Goal: Task Accomplishment & Management: Use online tool/utility

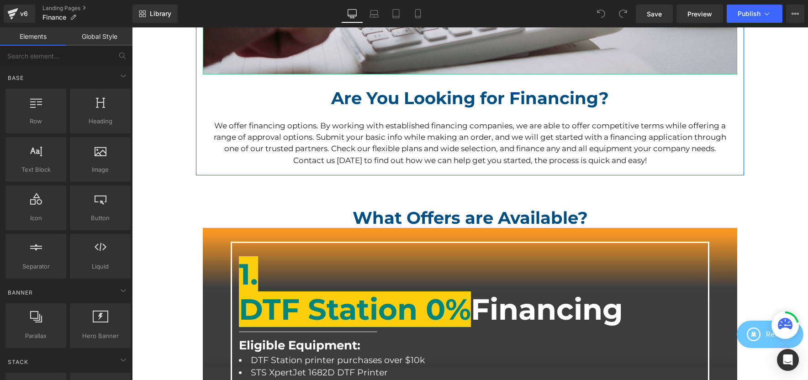
scroll to position [298, 0]
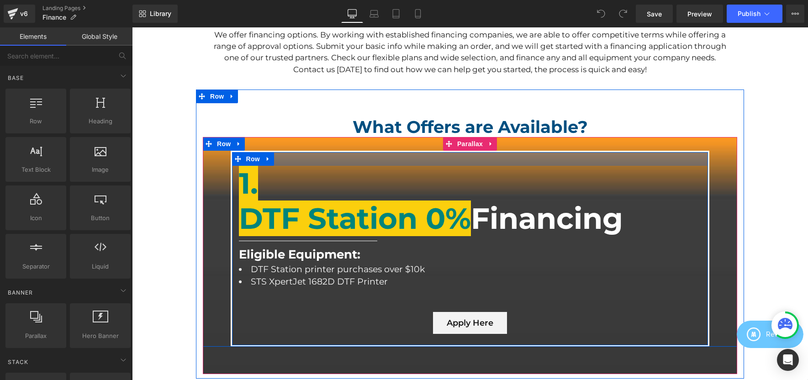
click at [392, 153] on div "1. DTF Station 0% Financing Heading Separator Eligible Equipment: Heading DTF S…" at bounding box center [470, 249] width 479 height 196
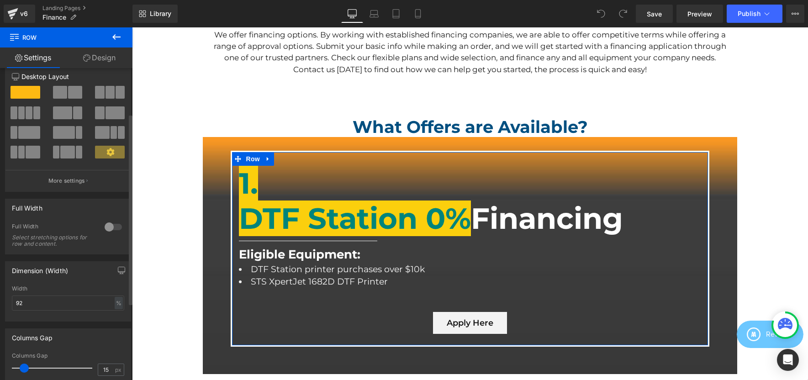
scroll to position [0, 0]
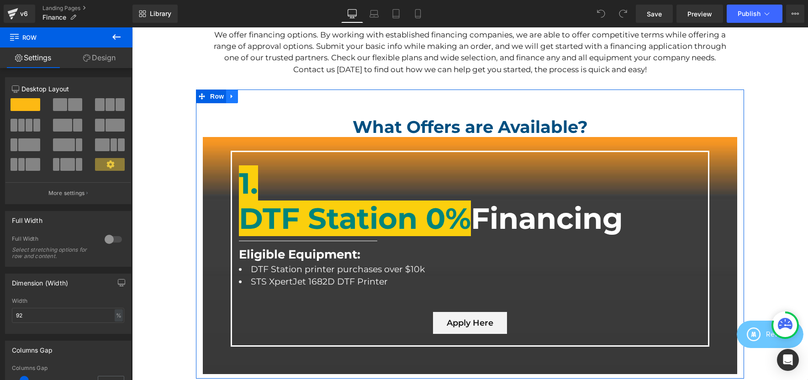
click at [233, 95] on link at bounding box center [232, 96] width 12 height 14
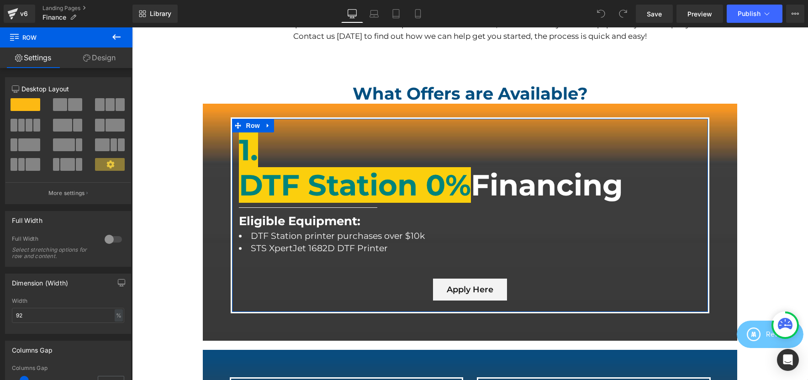
click at [97, 59] on link "Design" at bounding box center [99, 57] width 66 height 21
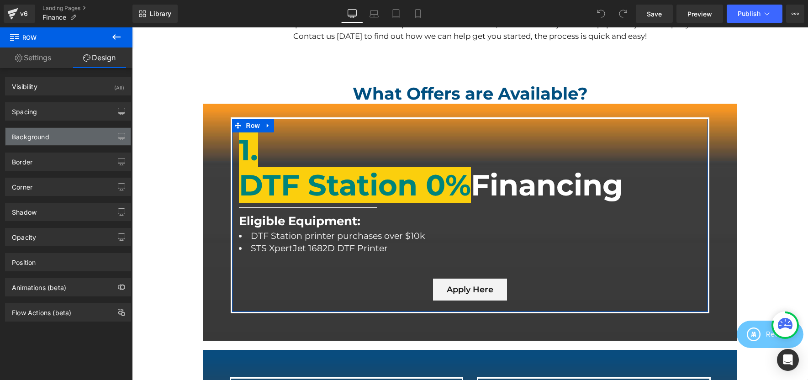
click at [53, 139] on div "Background" at bounding box center [67, 136] width 125 height 17
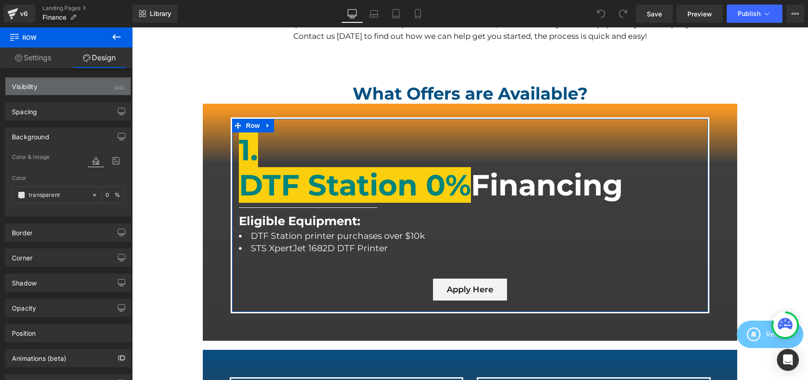
click at [53, 92] on div "Visibility (All)" at bounding box center [67, 86] width 125 height 17
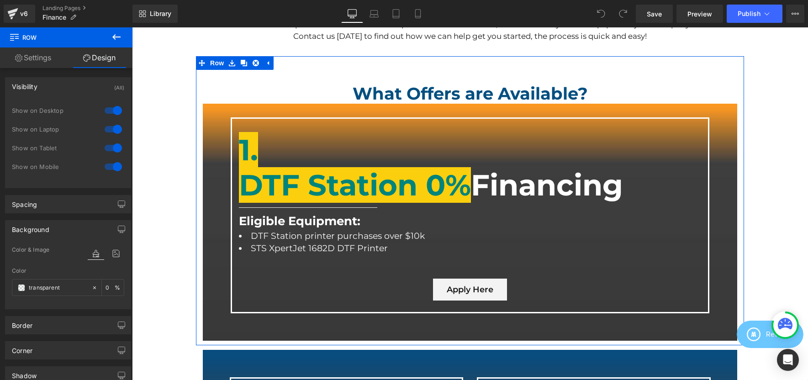
click at [319, 67] on div "What Offers are Available? Heading 1. DTF Station 0% Financing Heading Separato…" at bounding box center [470, 200] width 548 height 289
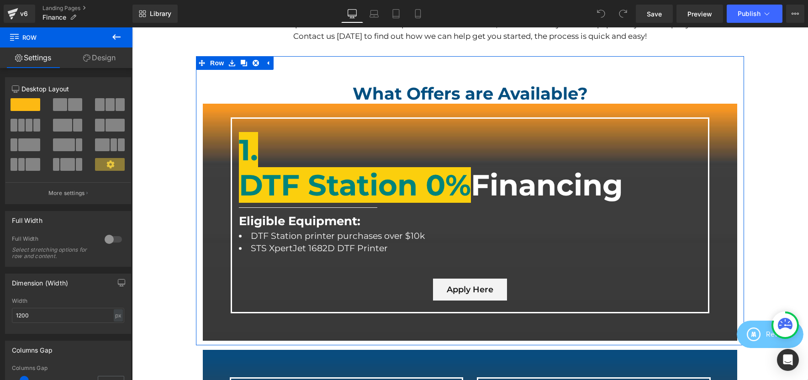
click at [106, 53] on link "Design" at bounding box center [99, 57] width 66 height 21
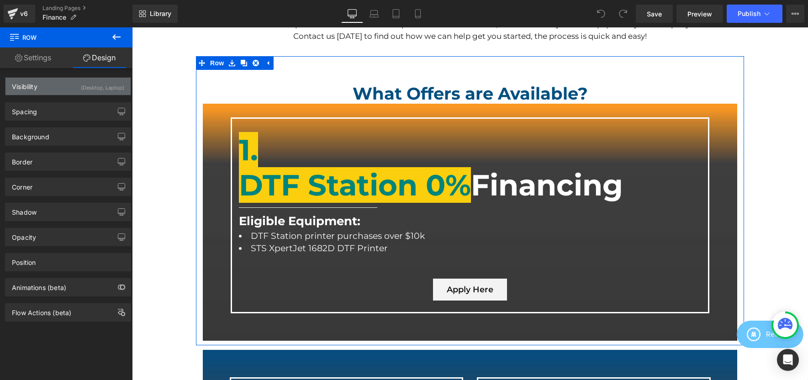
click at [103, 82] on div "(Desktop, Laptop)" at bounding box center [102, 85] width 43 height 15
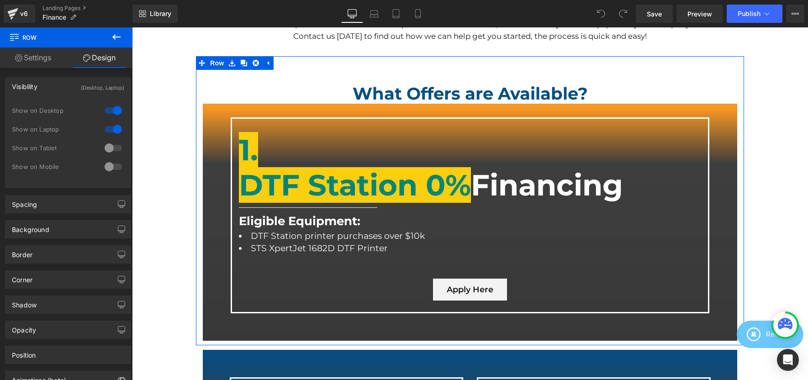
click at [113, 127] on div at bounding box center [113, 129] width 22 height 15
click at [107, 103] on div at bounding box center [113, 110] width 22 height 15
click at [106, 130] on div at bounding box center [113, 129] width 22 height 15
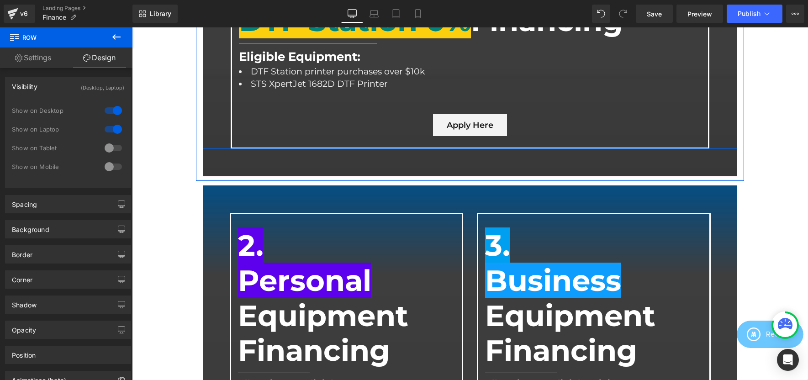
scroll to position [564, 0]
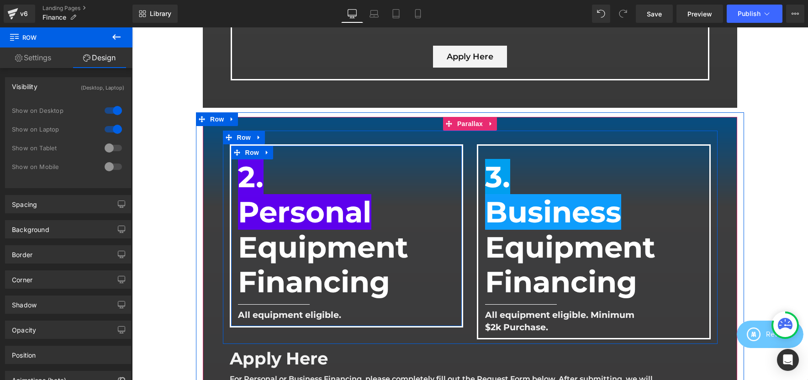
click at [263, 191] on span "2." at bounding box center [251, 177] width 26 height 36
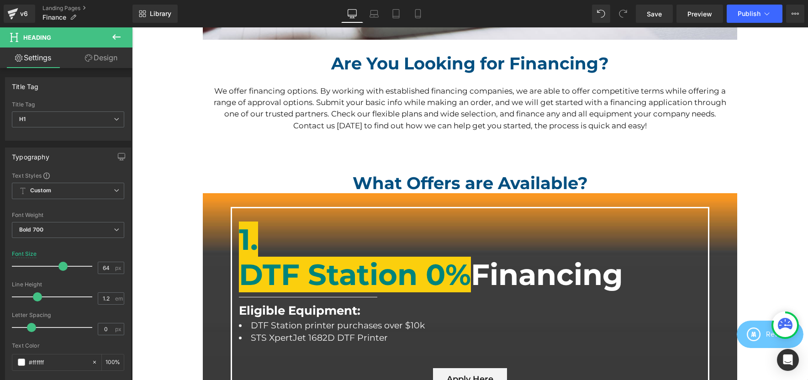
scroll to position [250, 0]
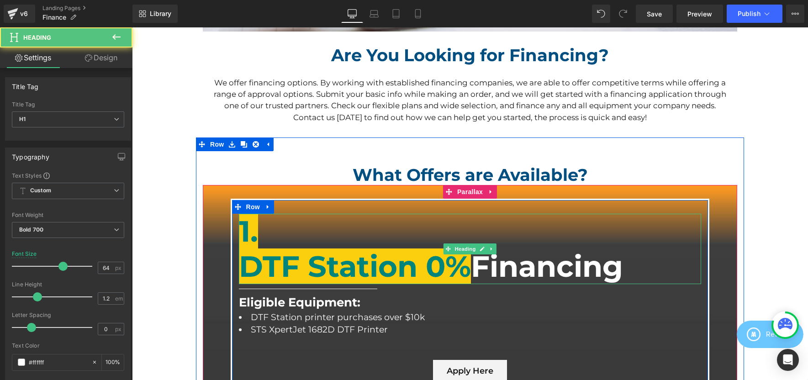
click at [372, 275] on span "DTF Station 0%" at bounding box center [355, 266] width 232 height 36
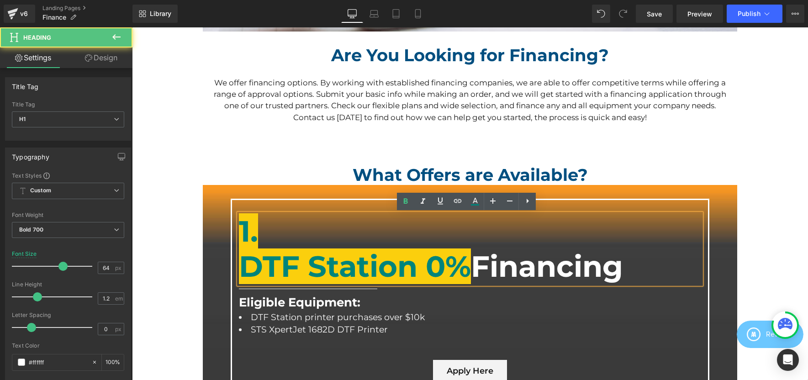
click at [450, 262] on span "DTF Station 0%" at bounding box center [355, 266] width 232 height 36
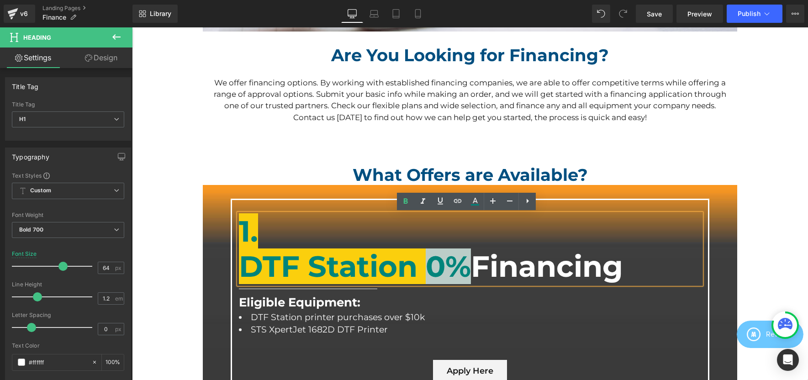
drag, startPoint x: 428, startPoint y: 263, endPoint x: 463, endPoint y: 265, distance: 35.6
click at [463, 265] on span "DTF Station 0%" at bounding box center [355, 266] width 232 height 36
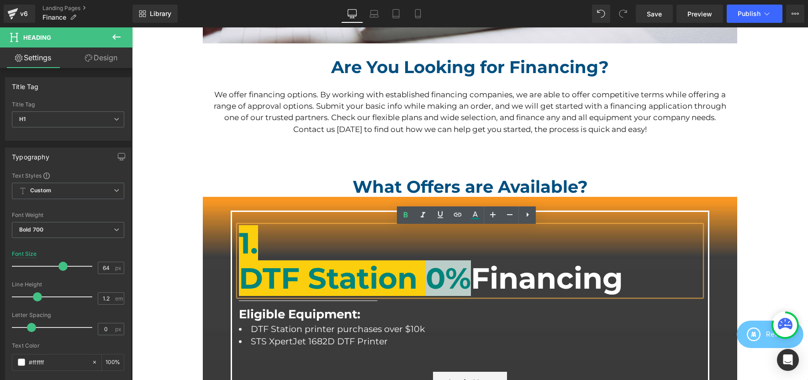
scroll to position [240, 0]
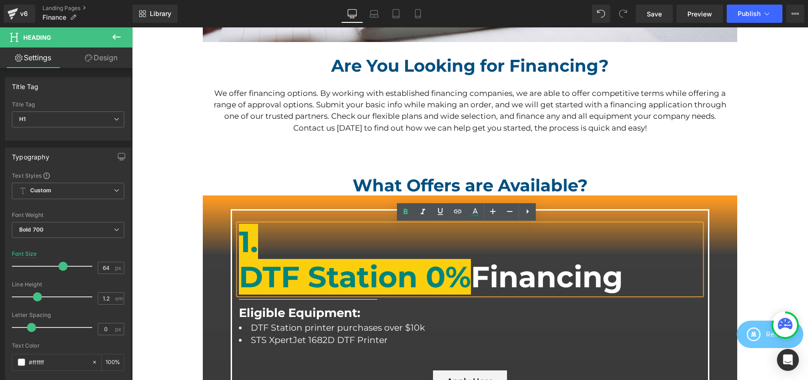
click at [434, 273] on span "DTF Station 0%" at bounding box center [355, 277] width 232 height 36
drag, startPoint x: 424, startPoint y: 278, endPoint x: 464, endPoint y: 280, distance: 39.7
click at [464, 280] on span "DTF Station 0%" at bounding box center [355, 277] width 232 height 36
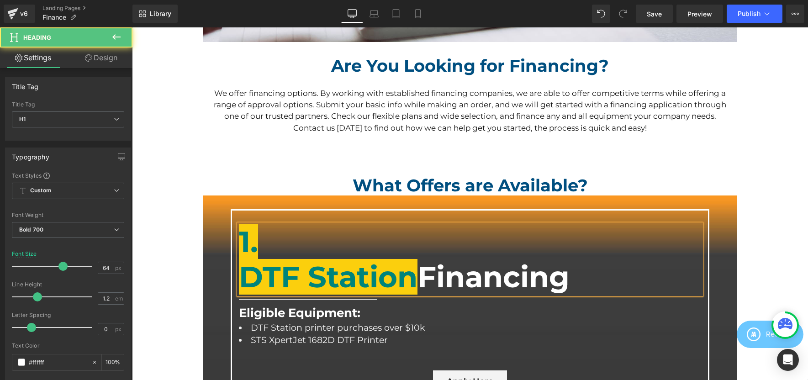
click at [434, 280] on span "Financing" at bounding box center [493, 277] width 152 height 36
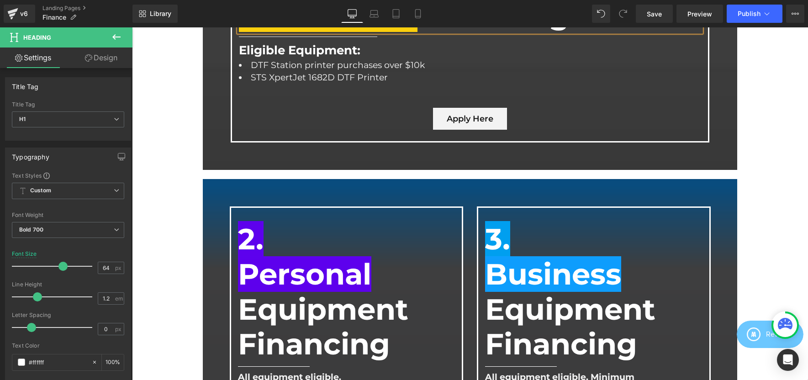
scroll to position [270, 0]
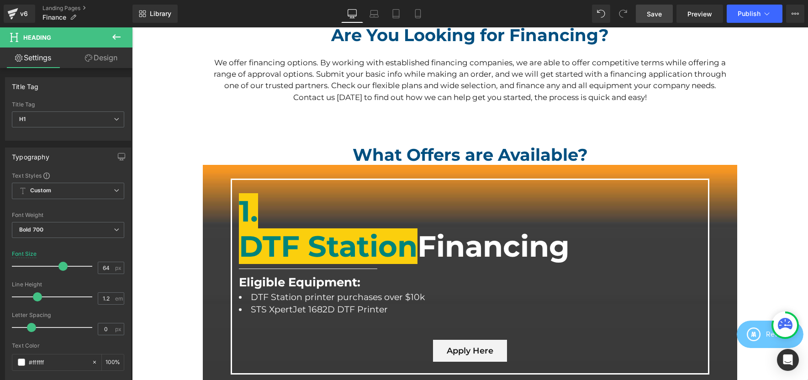
click at [662, 15] on link "Save" at bounding box center [654, 14] width 37 height 18
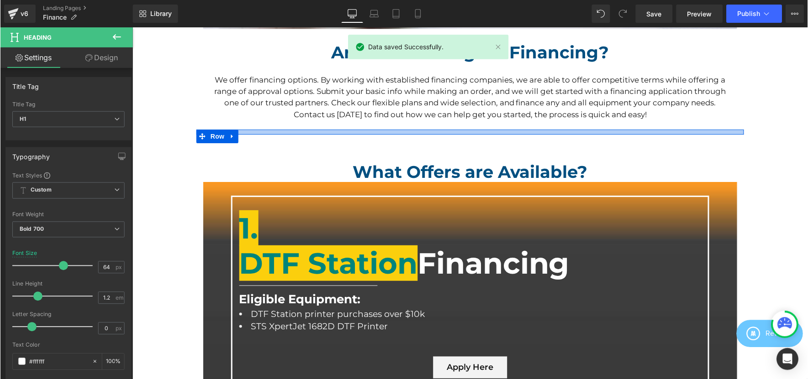
scroll to position [0, 0]
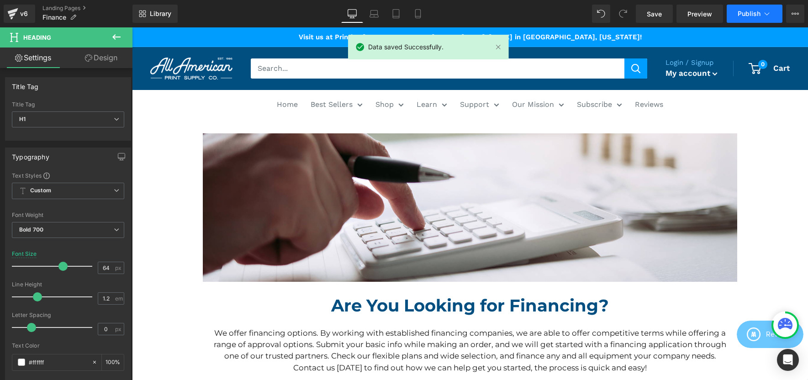
click at [751, 11] on span "Publish" at bounding box center [748, 13] width 23 height 7
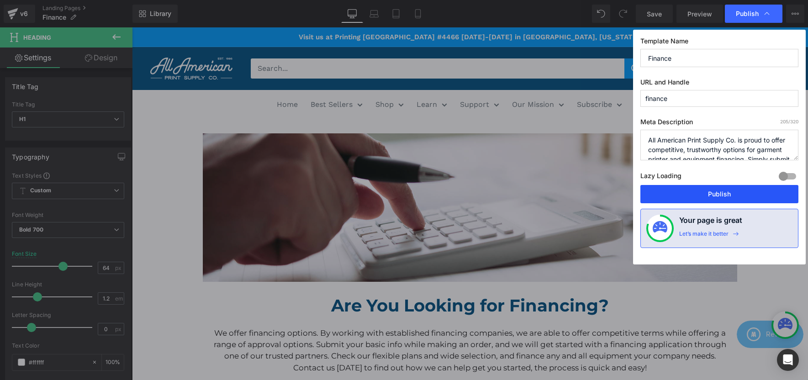
click at [716, 193] on button "Publish" at bounding box center [719, 194] width 158 height 18
